Goal: Navigation & Orientation: Understand site structure

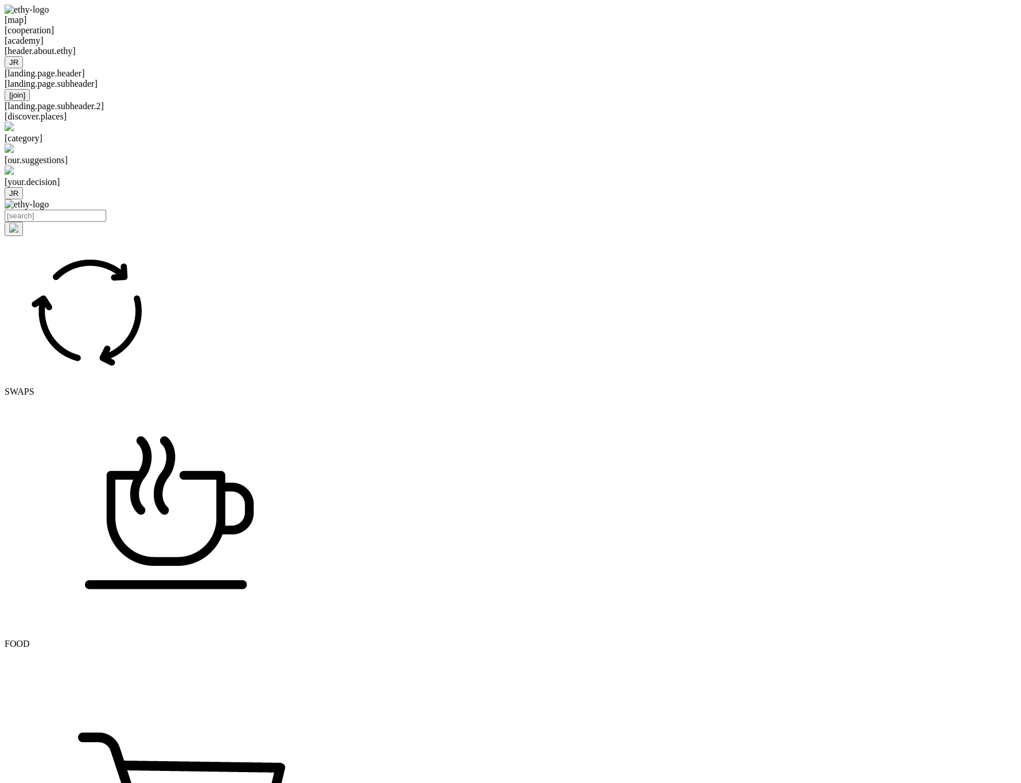
select select
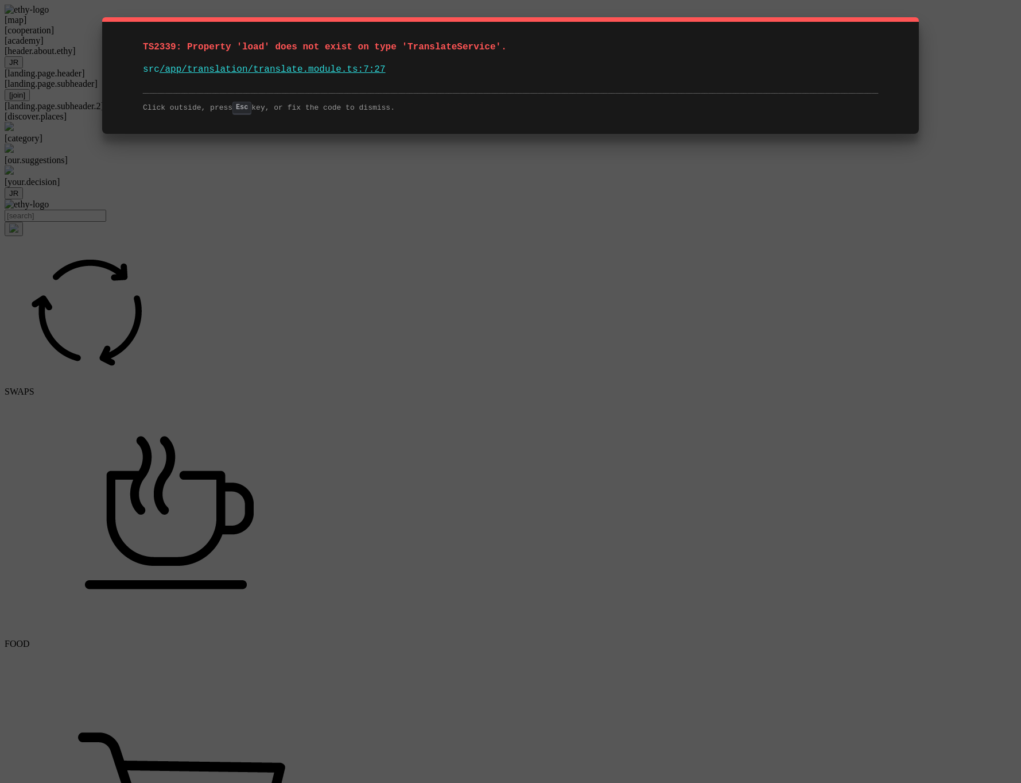
click at [557, 157] on div "TS2339: Property 'load' does not exist on type 'TranslateService'. src /app/tra…" at bounding box center [510, 391] width 1021 height 783
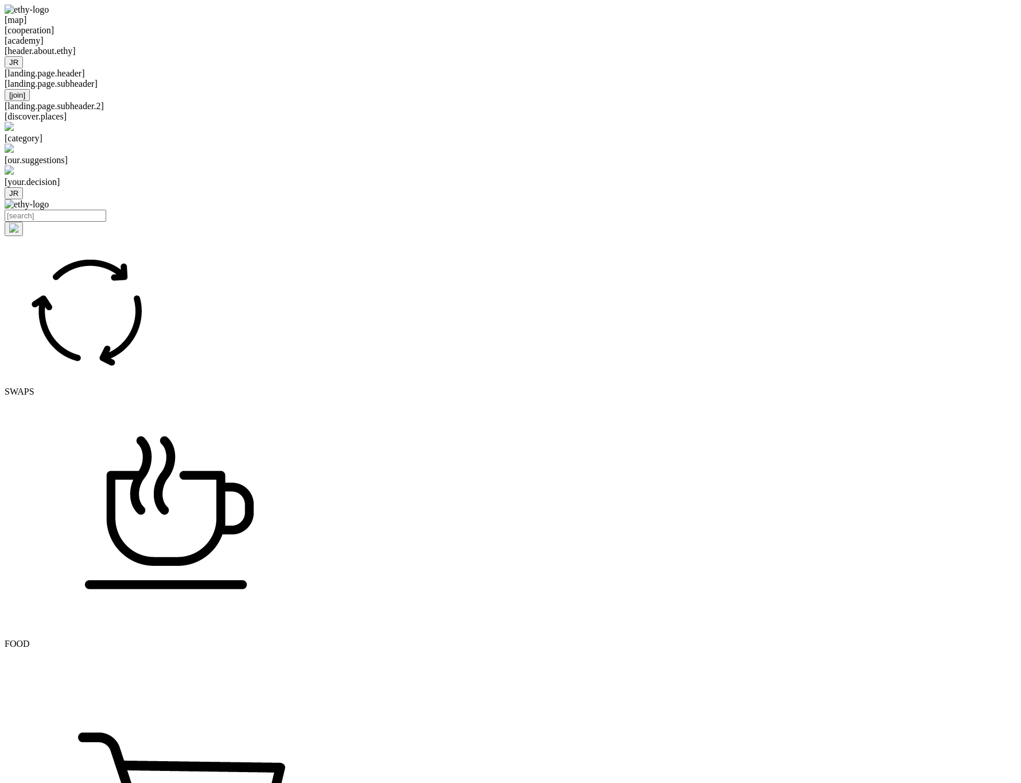
select select
click at [339, 18] on div "[map] [cooperation] [academy] [header.about.ethy]" at bounding box center [511, 31] width 1012 height 52
click at [533, 79] on div "[landing.page.header]" at bounding box center [511, 73] width 1012 height 10
click at [520, 79] on div "[landing.page.header]" at bounding box center [511, 73] width 1012 height 10
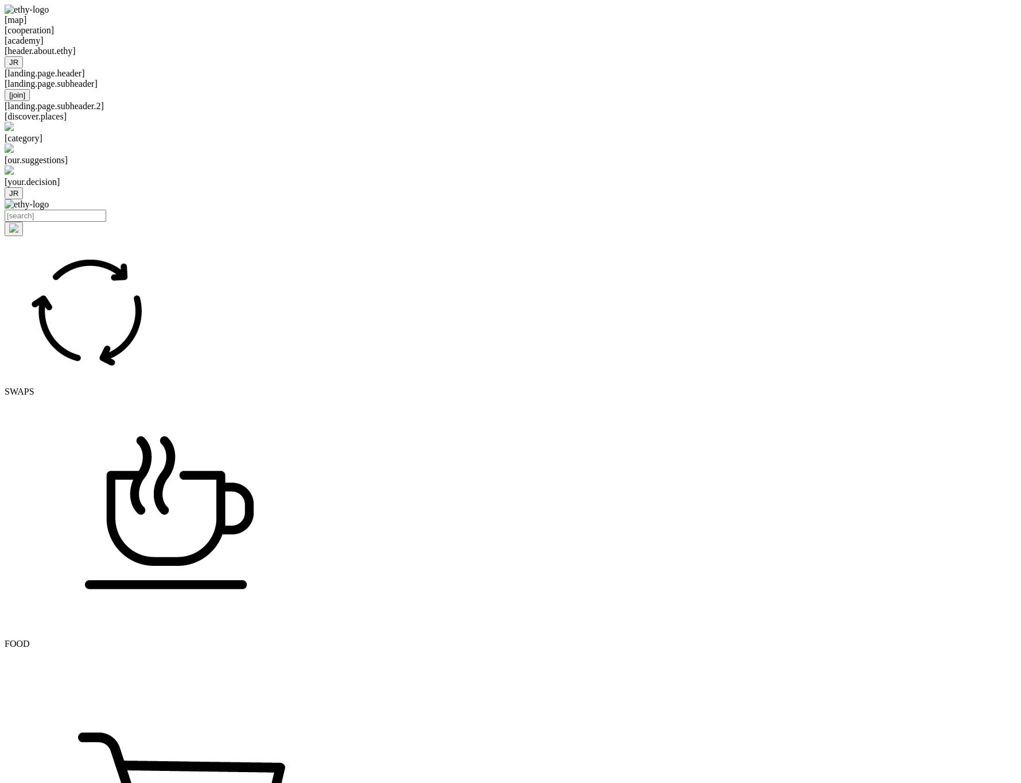
select select
click at [567, 101] on div "[map] [cooperation] [academy] [header.about.ethy] JR [landing.page.header] [lan…" at bounding box center [511, 53] width 1012 height 96
click at [775, 101] on div "[map] [cooperation] [academy] [header.about.ethy] JR [landing.page.header] [lan…" at bounding box center [511, 53] width 1012 height 96
click at [806, 79] on div "[landing.page.header]" at bounding box center [511, 73] width 1012 height 10
click at [858, 65] on div "JR" at bounding box center [511, 62] width 1012 height 12
